Goal: Information Seeking & Learning: Learn about a topic

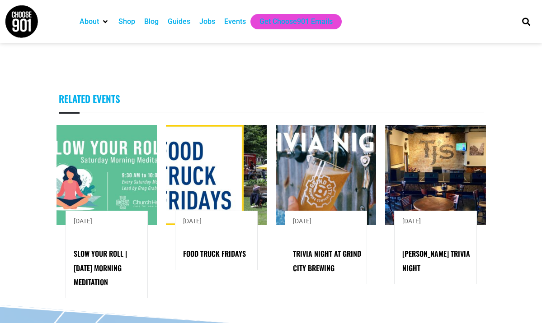
scroll to position [879, 0]
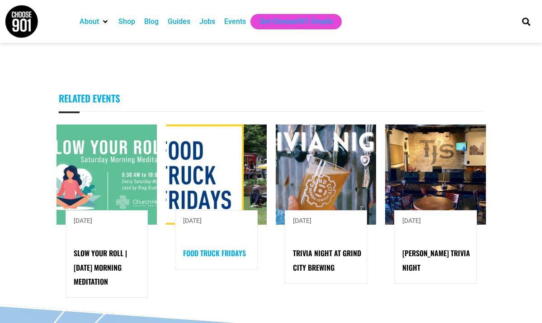
click at [216, 259] on link "Food Truck Fridays" at bounding box center [214, 253] width 63 height 11
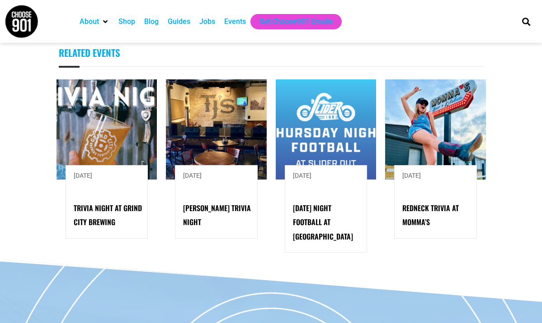
scroll to position [549, 0]
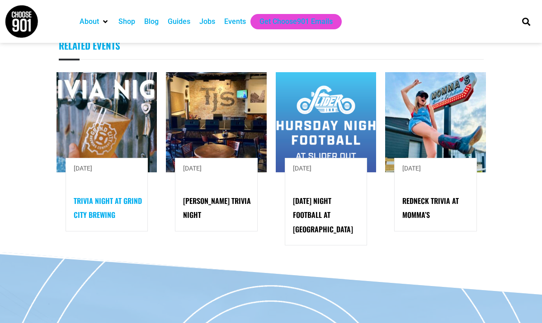
click at [94, 213] on link "Trivia Night at Grind City Brewing" at bounding box center [108, 208] width 68 height 25
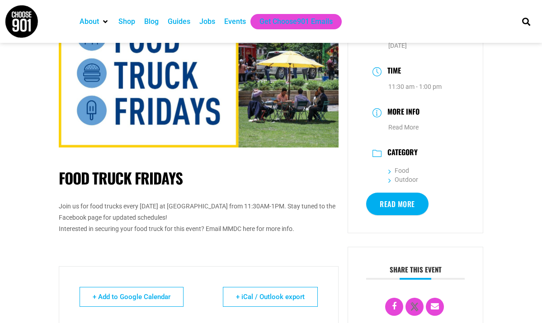
scroll to position [0, 0]
